Goal: Information Seeking & Learning: Learn about a topic

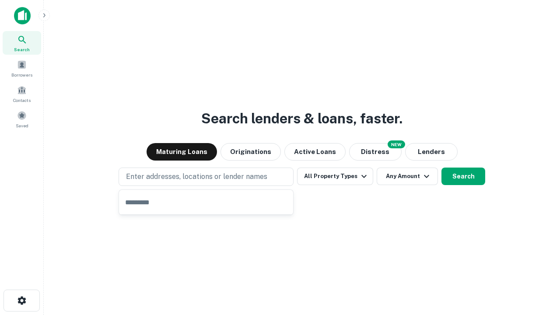
type input "**********"
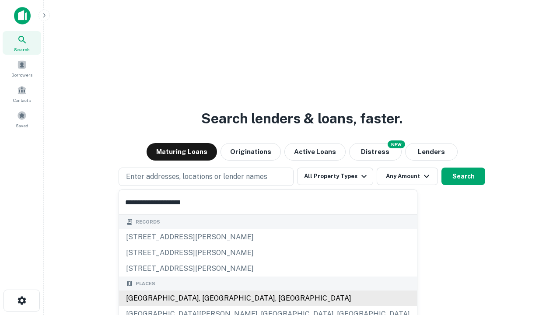
click at [209, 299] on div "[GEOGRAPHIC_DATA], [GEOGRAPHIC_DATA], [GEOGRAPHIC_DATA]" at bounding box center [268, 299] width 298 height 16
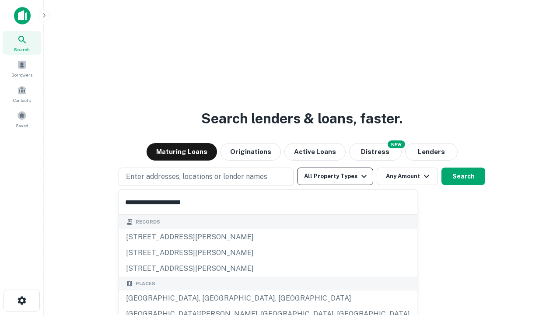
click at [335, 176] on button "All Property Types" at bounding box center [335, 177] width 76 height 18
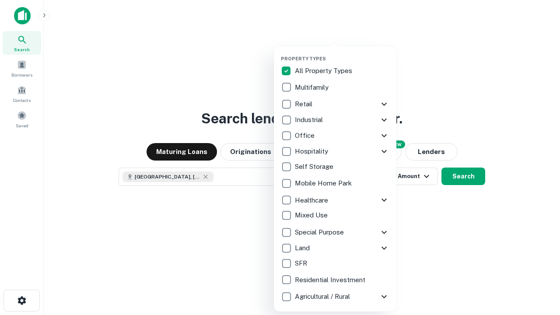
click at [342, 53] on button "button" at bounding box center [342, 53] width 123 height 0
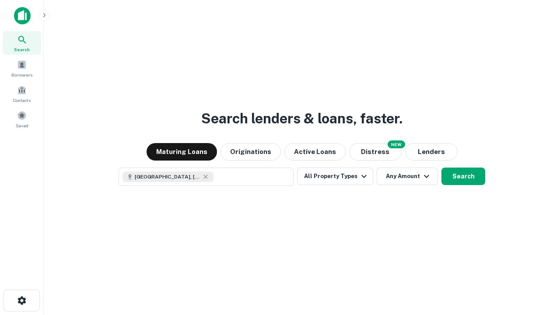
scroll to position [14, 0]
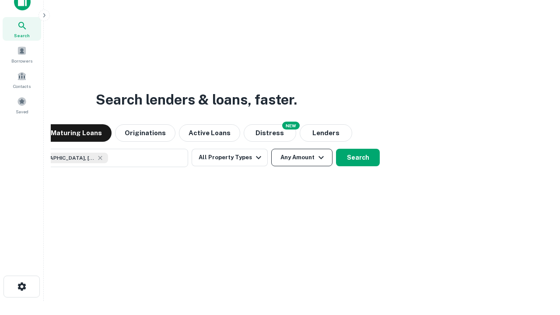
click at [271, 149] on button "Any Amount" at bounding box center [301, 158] width 61 height 18
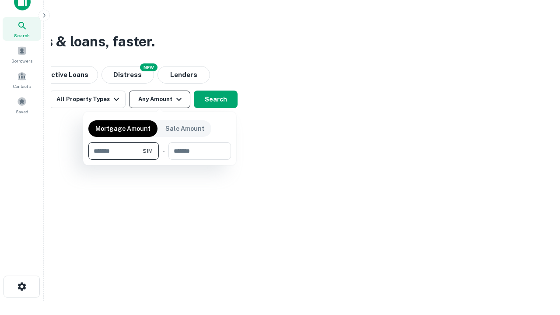
type input "*******"
click at [160, 160] on button "button" at bounding box center [159, 160] width 143 height 0
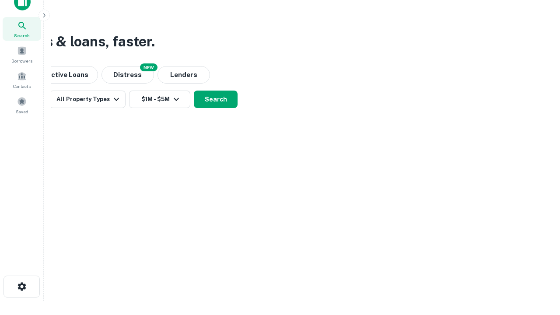
scroll to position [14, 0]
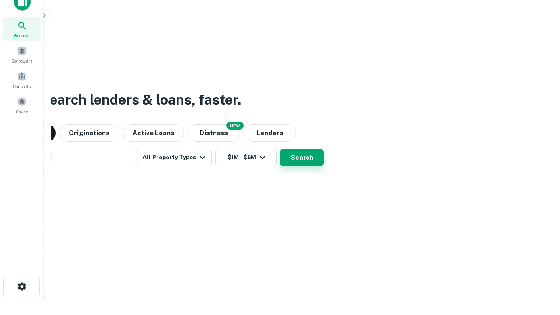
click at [280, 149] on button "Search" at bounding box center [302, 158] width 44 height 18
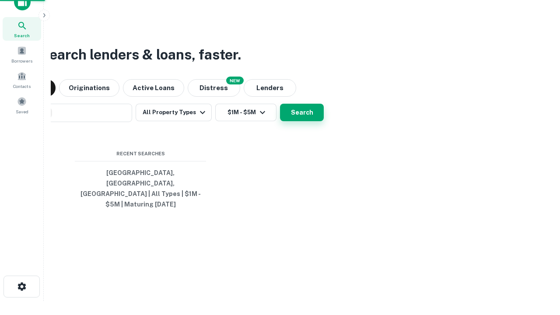
scroll to position [28, 248]
